Goal: Complete application form

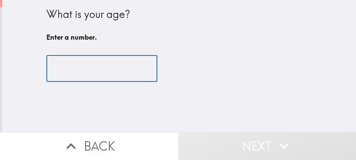
click at [94, 60] on input "number" at bounding box center [101, 68] width 111 height 26
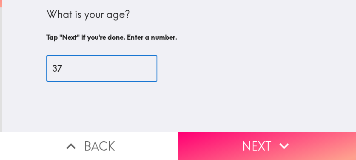
type input "37"
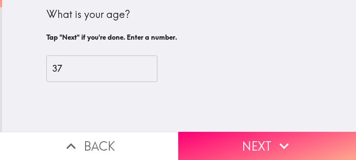
click at [252, 134] on button "Next" at bounding box center [267, 145] width 178 height 28
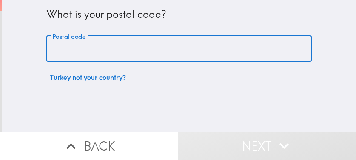
click at [209, 53] on input "Postal code" at bounding box center [178, 49] width 265 height 26
paste input "33621"
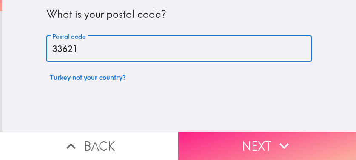
type input "33621"
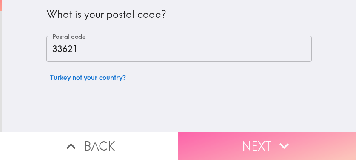
click at [268, 143] on button "Next" at bounding box center [267, 145] width 178 height 28
